Goal: Transaction & Acquisition: Purchase product/service

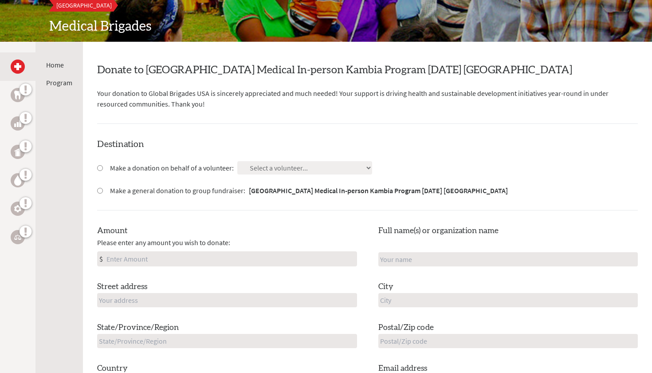
scroll to position [123, 0]
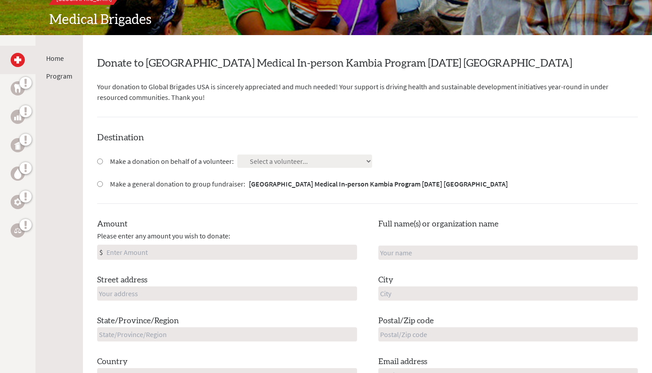
click at [341, 161] on div "Make a donation on behalf of a volunteer: Select a volunteer... [PERSON_NAME] […" at bounding box center [367, 160] width 541 height 13
click at [119, 159] on label "Make a donation on behalf of a volunteer:" at bounding box center [172, 161] width 124 height 11
click at [103, 159] on input "Make a donation on behalf of a volunteer:" at bounding box center [100, 161] width 6 height 6
radio input "true"
select select "8CFC97A8-253F-11F0-B8AC-42010A400003"
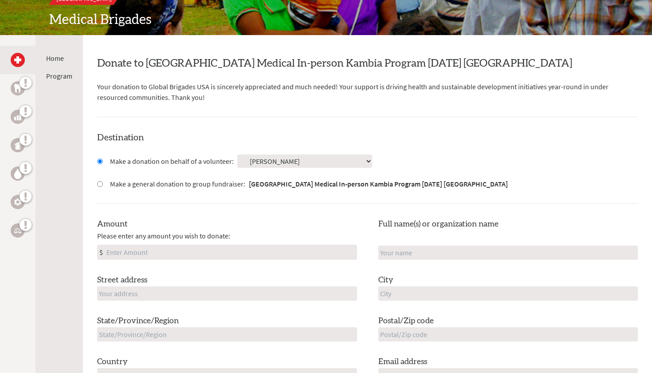
click at [227, 185] on label "Make a general donation to group fundraiser: [GEOGRAPHIC_DATA] Medical In-perso…" at bounding box center [309, 183] width 398 height 11
click at [103, 185] on input "Make a general donation to group fundraiser: [GEOGRAPHIC_DATA] Medical In-perso…" at bounding box center [100, 184] width 6 height 6
radio input "true"
click at [176, 161] on label "Make a donation on behalf of a volunteer:" at bounding box center [172, 161] width 124 height 11
click at [103, 161] on input "Make a donation on behalf of a volunteer:" at bounding box center [100, 161] width 6 height 6
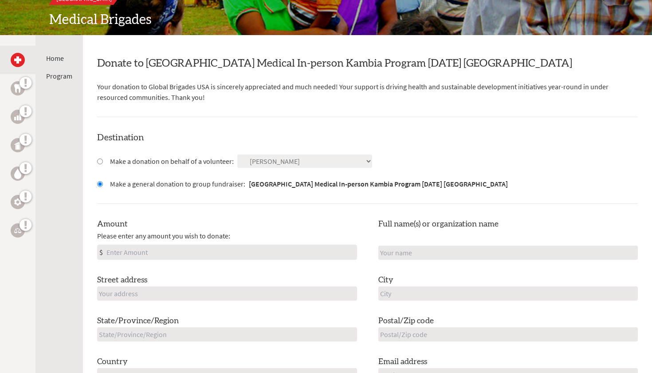
radio input "true"
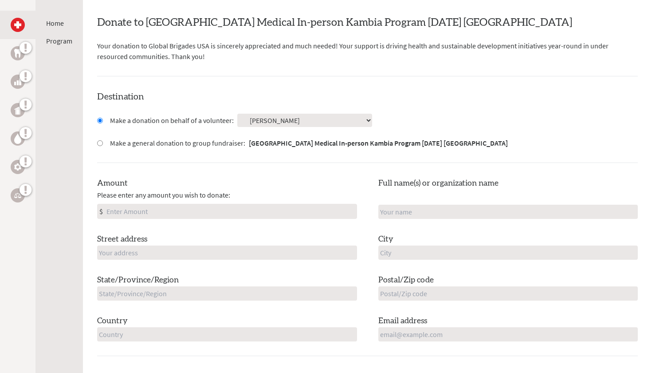
scroll to position [167, 0]
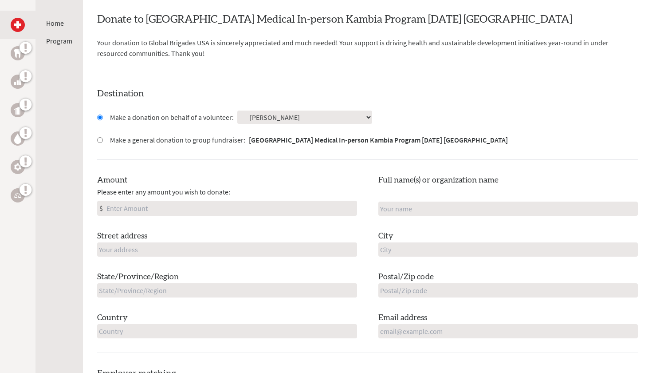
click at [171, 210] on input "Amount" at bounding box center [231, 208] width 252 height 14
type input "250"
type input "7008"
type input "[PERSON_NAME]"
type input "[STREET_ADDRESS]"
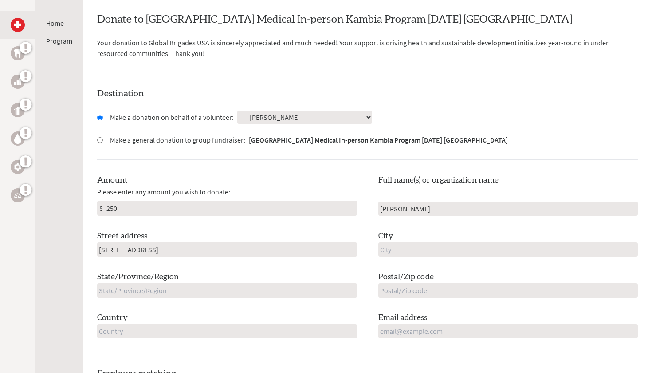
type input "Caledonia"
type input "MI"
type input "49316"
type input "[GEOGRAPHIC_DATA]"
drag, startPoint x: 441, startPoint y: 204, endPoint x: 358, endPoint y: 203, distance: 83.0
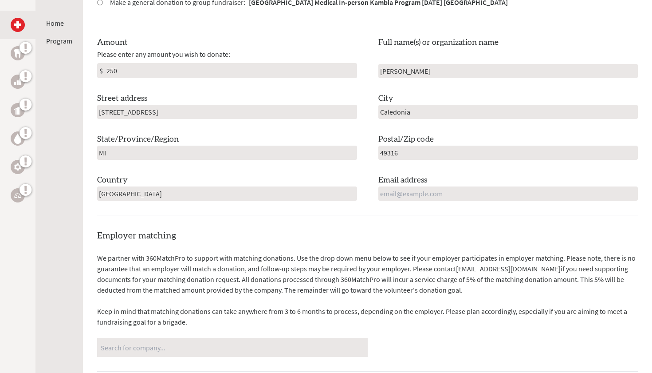
scroll to position [307, 0]
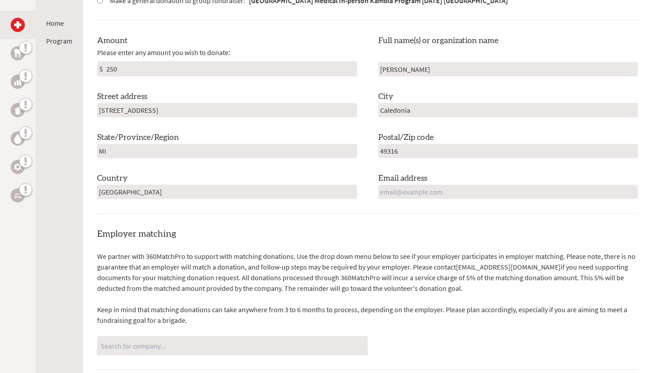
type input "[PERSON_NAME]"
type input "[EMAIL_ADDRESS][PERSON_NAME][DOMAIN_NAME]"
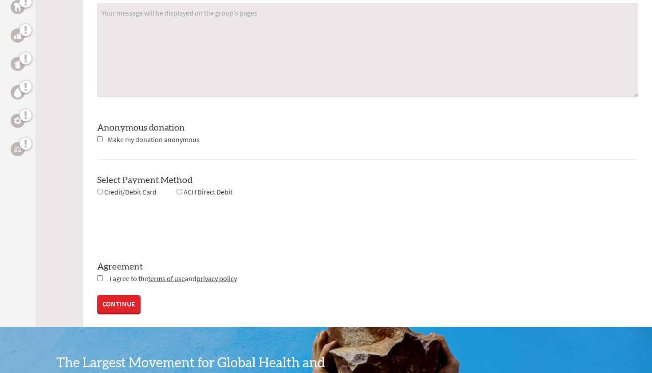
scroll to position [711, 0]
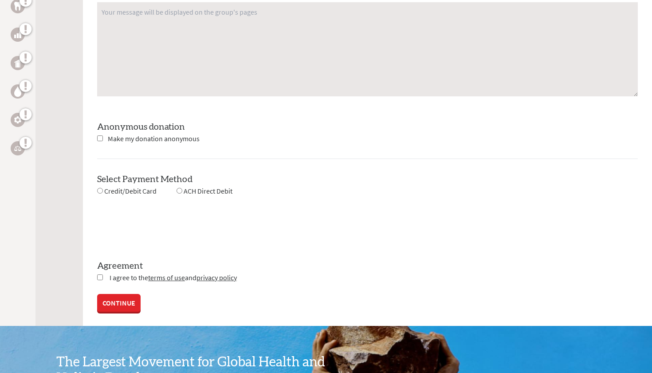
click at [111, 186] on span "Credit/Debit Card" at bounding box center [130, 190] width 52 height 9
click at [102, 187] on div "Credit/Debit Card" at bounding box center [126, 190] width 59 height 11
click at [99, 189] on input "radio" at bounding box center [100, 191] width 6 height 6
radio input "true"
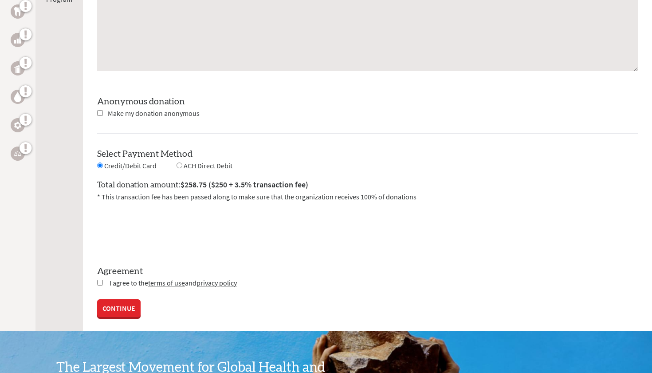
scroll to position [739, 0]
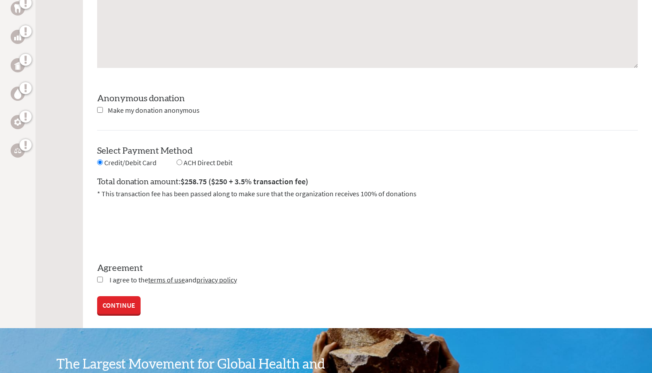
click at [101, 278] on input "checkbox" at bounding box center [100, 279] width 6 height 6
checkbox input "true"
click at [114, 299] on link "CONTINUE" at bounding box center [118, 306] width 43 height 18
